Goal: Task Accomplishment & Management: Complete application form

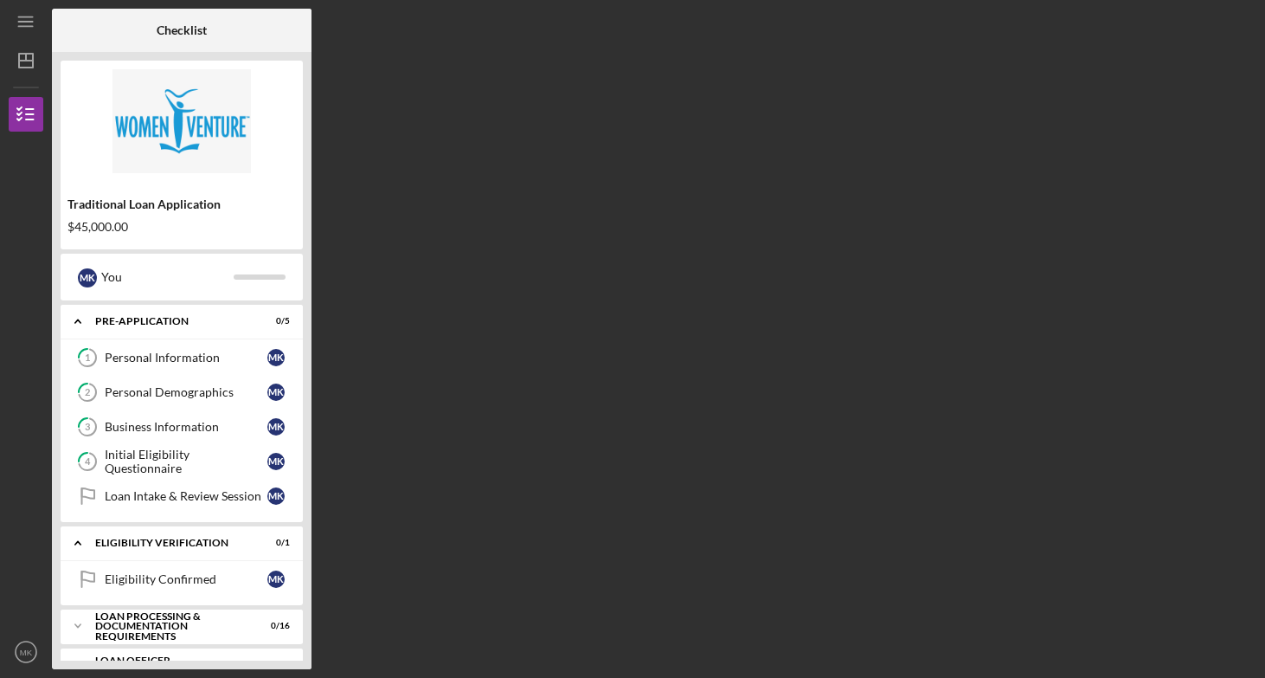
scroll to position [70, 0]
click at [189, 338] on div "Icon/Expander Pre-Application 0 / 5" at bounding box center [182, 321] width 242 height 35
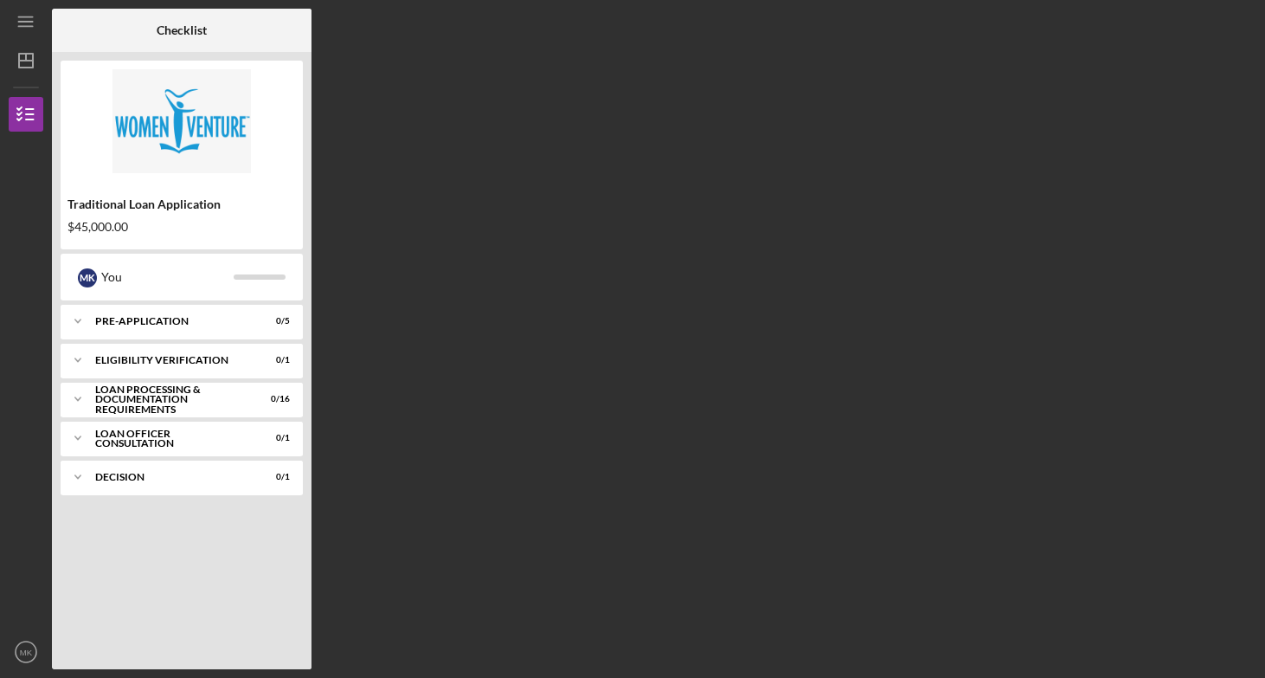
click at [188, 339] on div "Icon/Expander Pre-Application 0 / 5 Icon/Expander Eligibility Verification 0 / …" at bounding box center [182, 483] width 242 height 356
click at [187, 322] on div "Pre-Application" at bounding box center [188, 321] width 186 height 10
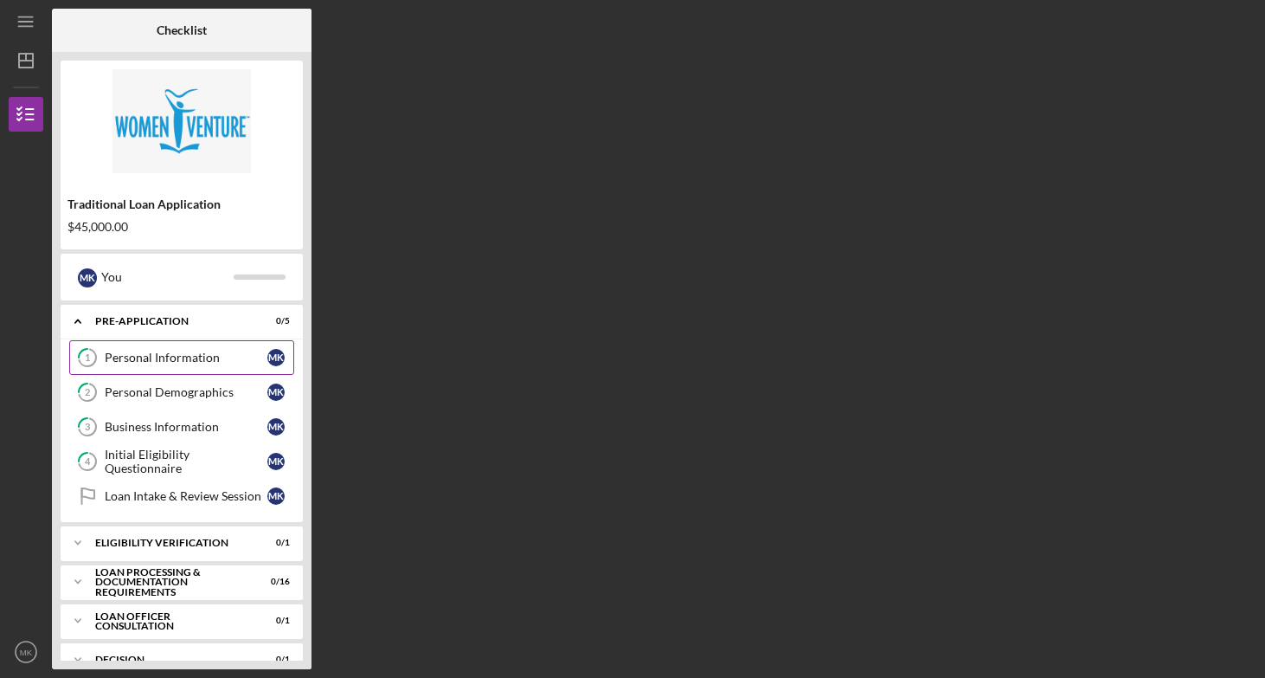
click at [165, 357] on div "Personal Information" at bounding box center [186, 358] width 163 height 14
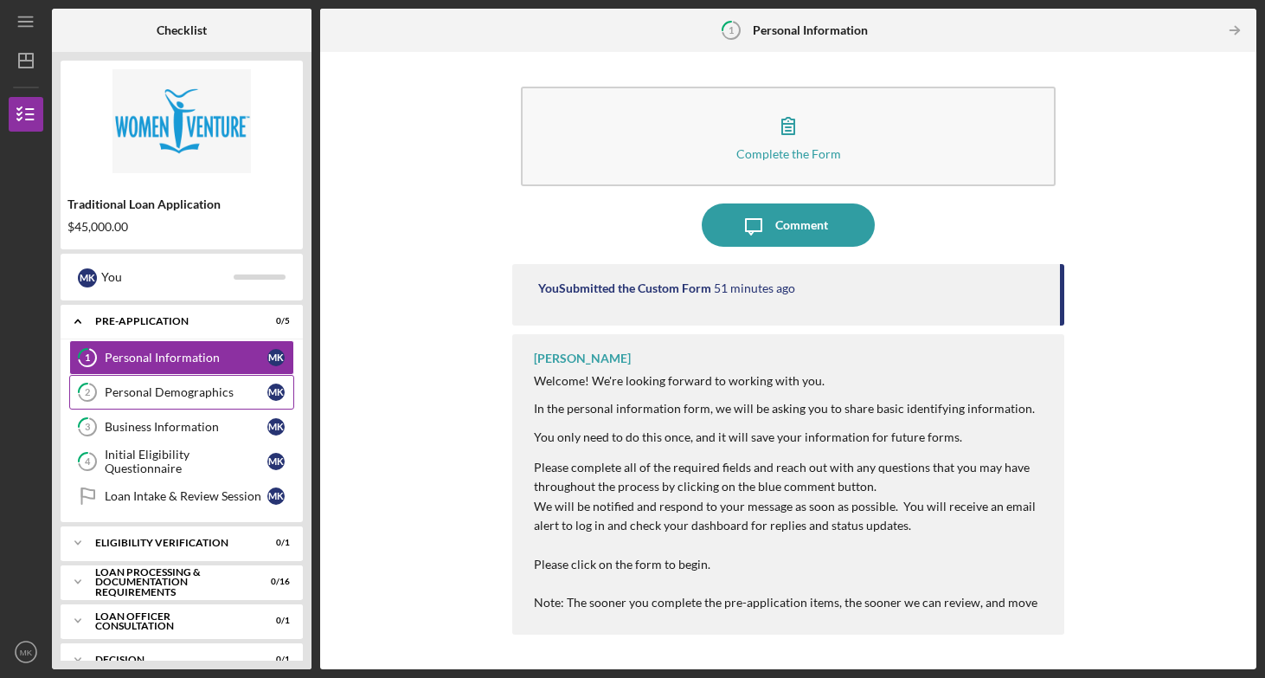
click at [180, 378] on link "2 Personal Demographics M K" at bounding box center [181, 392] width 225 height 35
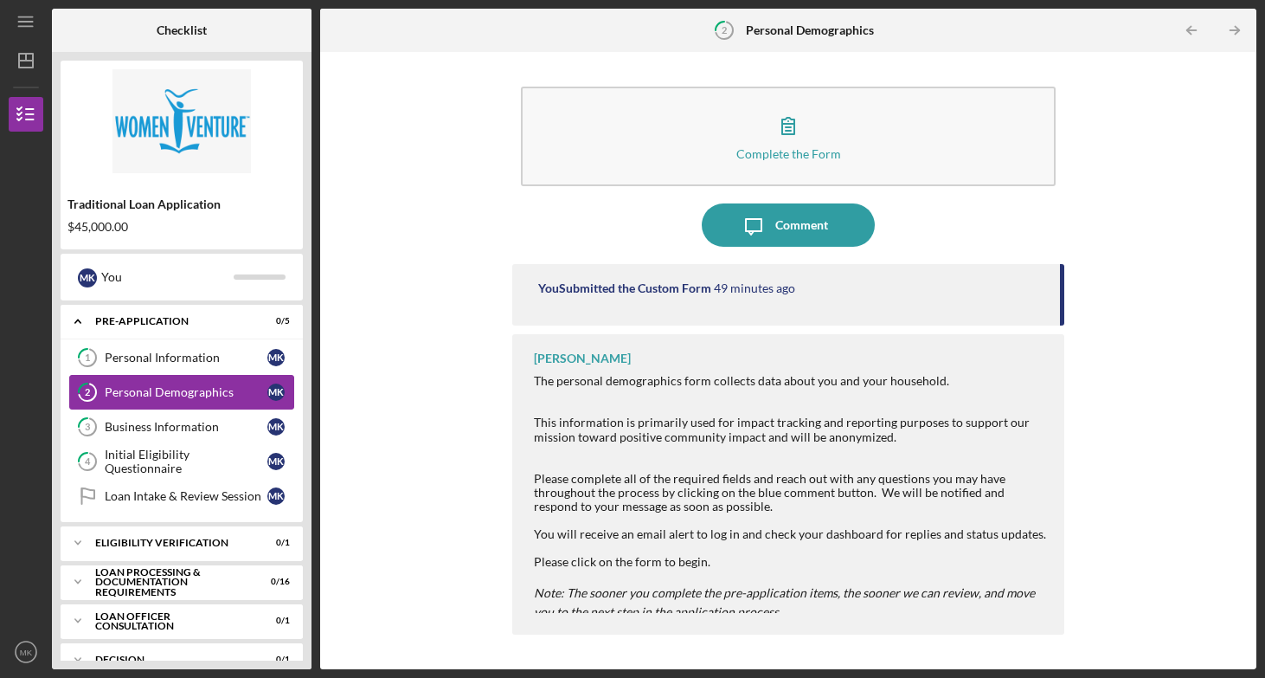
click at [180, 408] on link "2 Personal Demographics M K" at bounding box center [181, 392] width 225 height 35
click at [179, 433] on div "Business Information" at bounding box center [186, 427] width 163 height 14
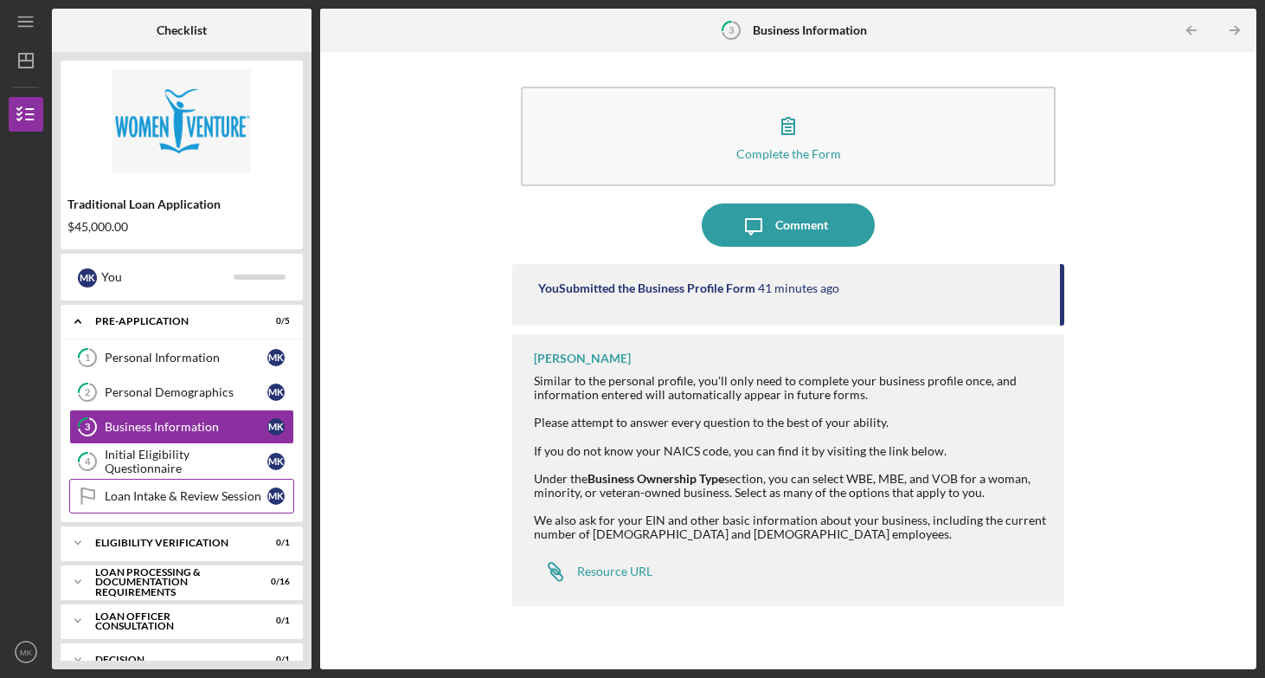
click at [192, 486] on link "Loan Intake & Review Session Loan Intake & Review Session M K" at bounding box center [181, 496] width 225 height 35
